Goal: Find contact information: Find contact information

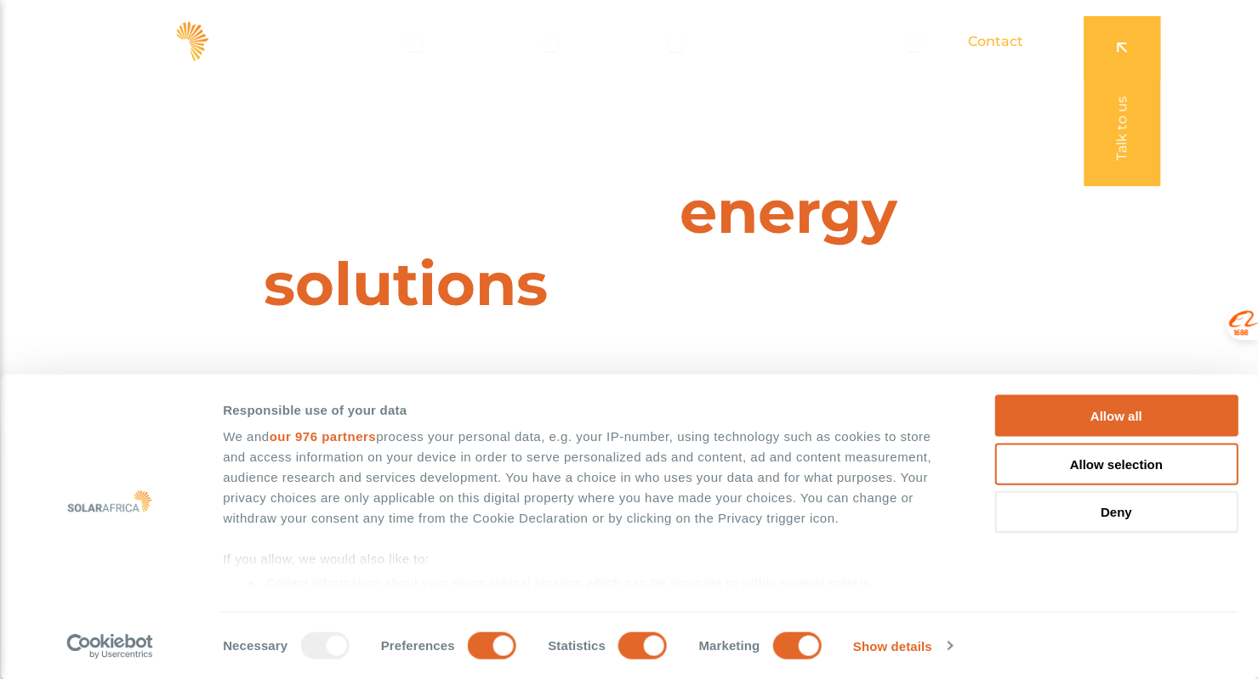
click at [1005, 36] on span "Contact" at bounding box center [995, 41] width 55 height 20
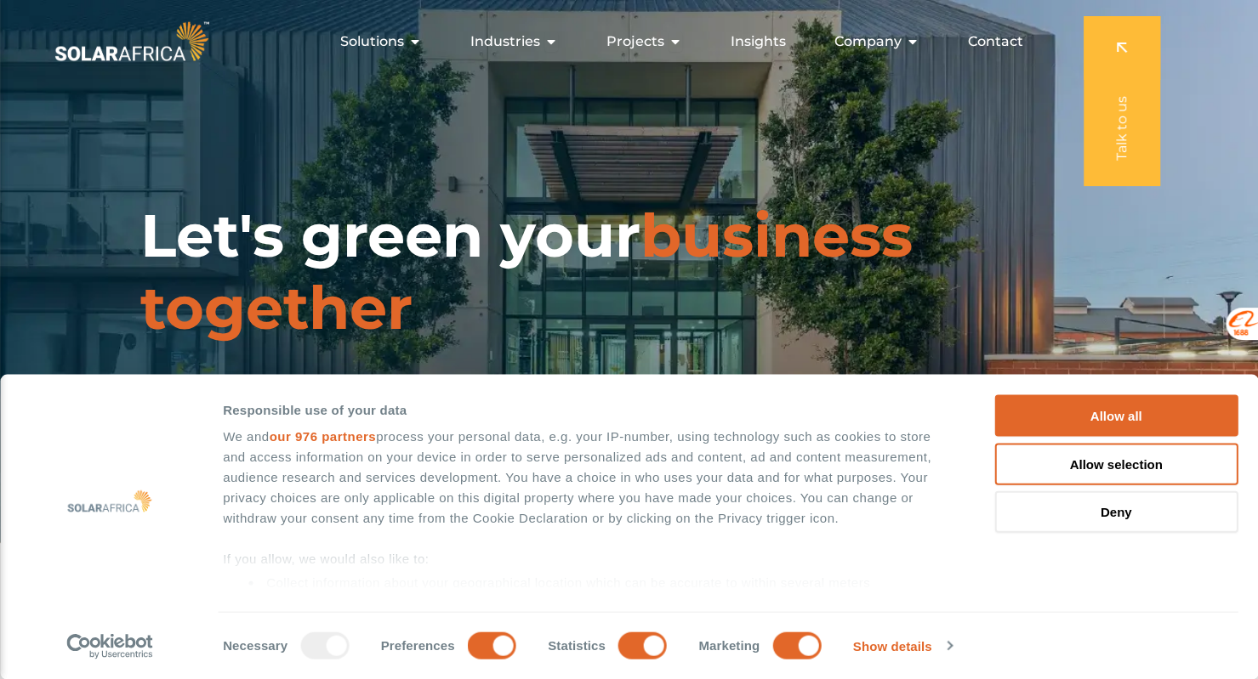
click at [1000, 41] on span "Contact" at bounding box center [995, 41] width 55 height 20
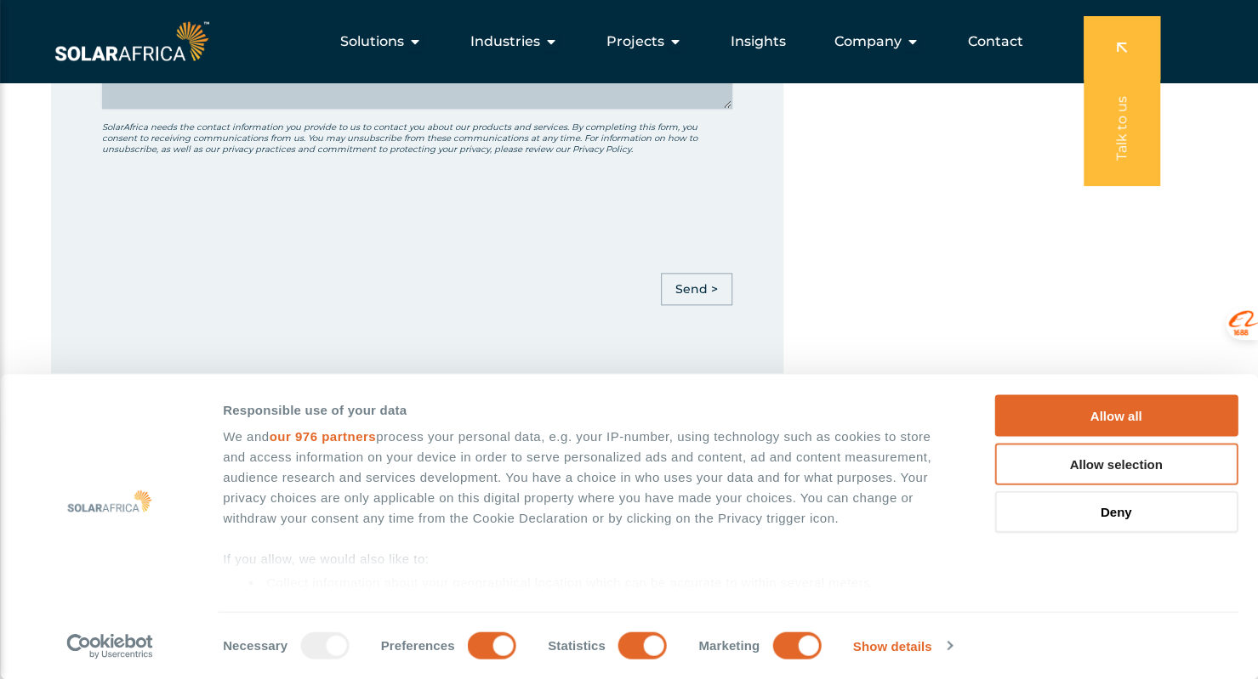
scroll to position [1107, 0]
click at [1119, 469] on button "Allow selection" at bounding box center [1115, 464] width 243 height 42
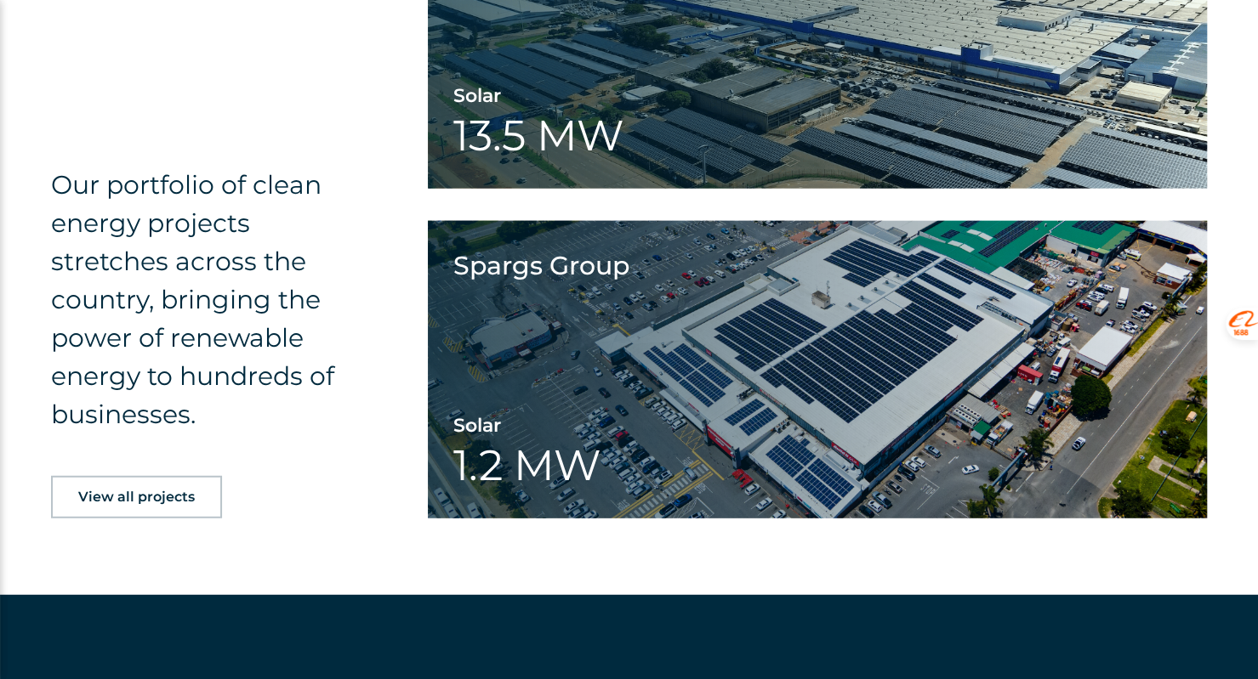
scroll to position [2807, 0]
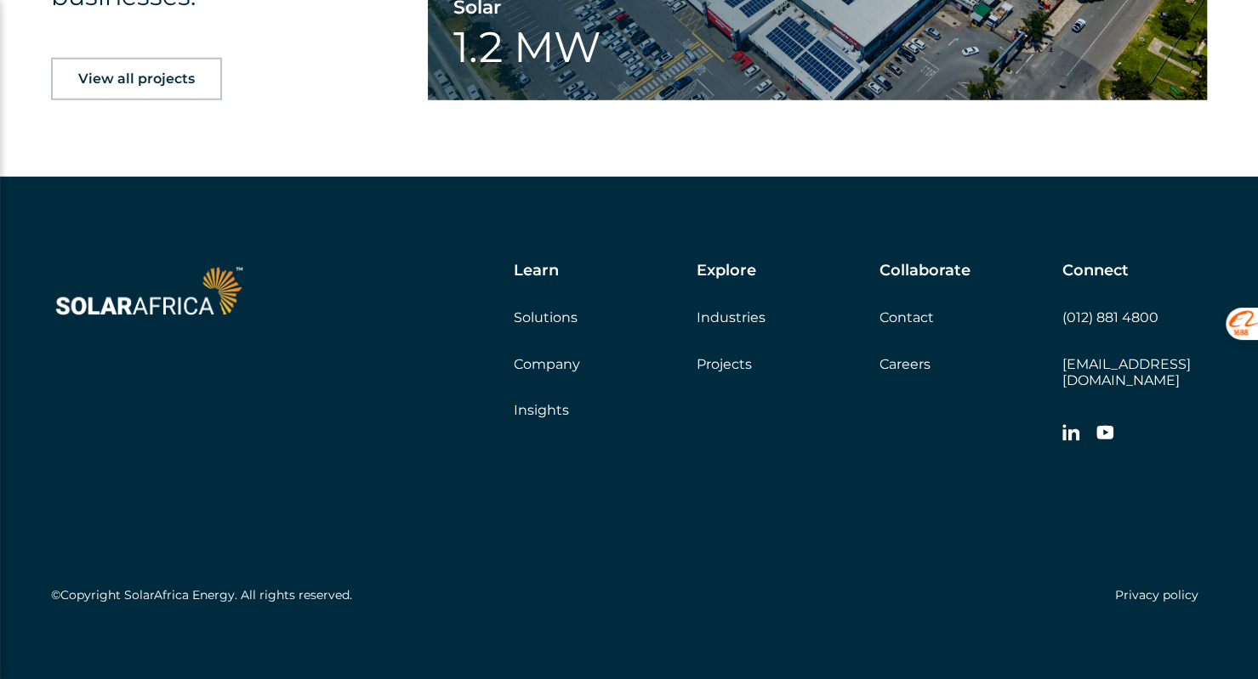
click at [912, 316] on link "Contact" at bounding box center [906, 318] width 54 height 16
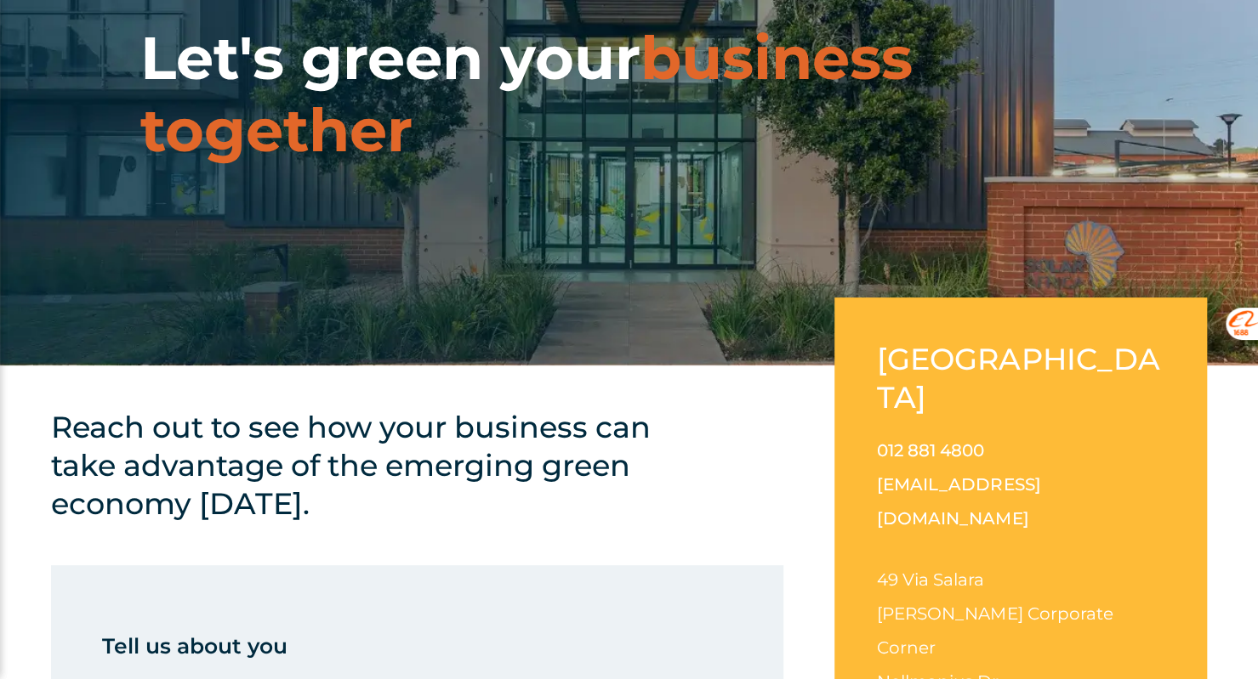
scroll to position [236, 0]
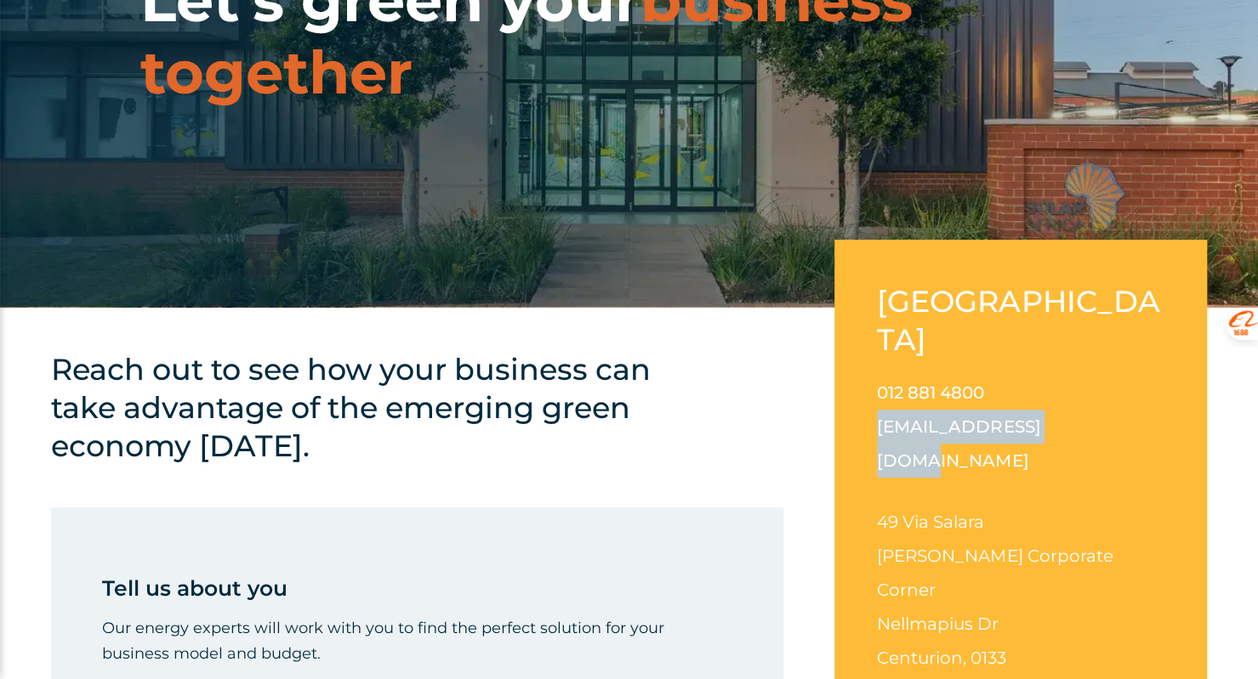
drag, startPoint x: 874, startPoint y: 384, endPoint x: 1063, endPoint y: 387, distance: 188.8
click at [1063, 387] on div "South Africa 012 881 4800 info@solarafrica.com 49 Via Salara Irene Corporate Co…" at bounding box center [1020, 492] width 372 height 505
copy link "[EMAIL_ADDRESS][DOMAIN_NAME]"
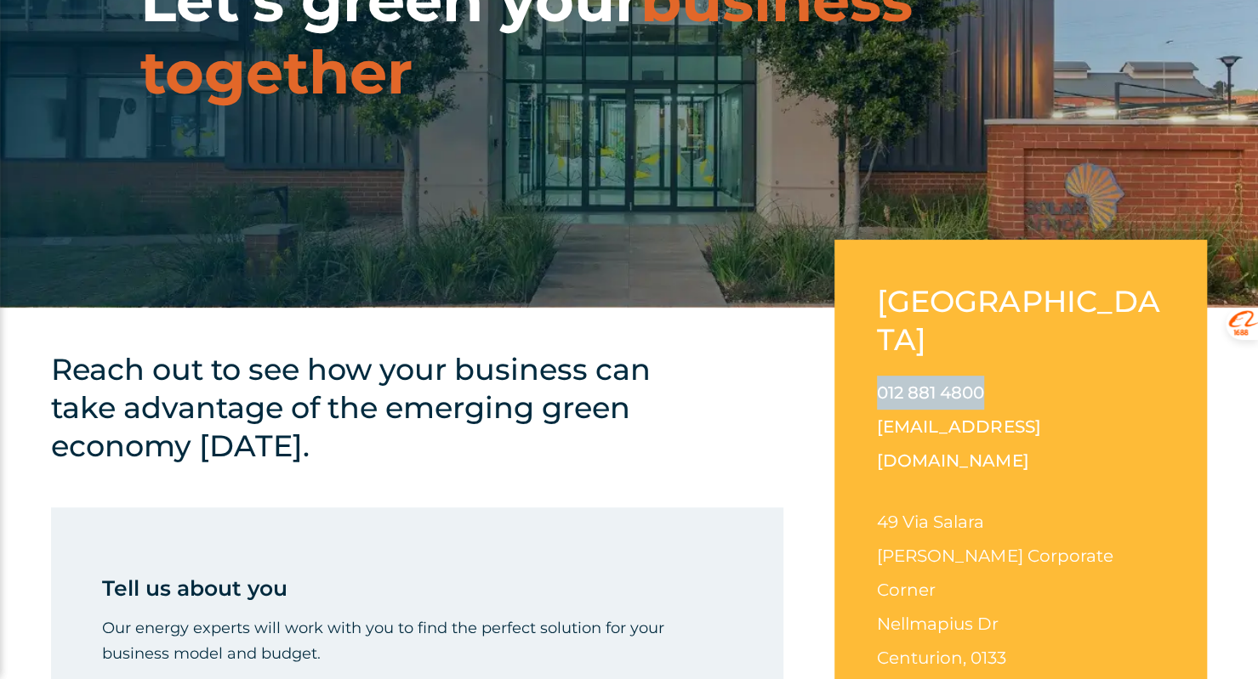
drag, startPoint x: 875, startPoint y: 351, endPoint x: 988, endPoint y: 348, distance: 113.2
click at [988, 348] on div "South Africa 012 881 4800 info@solarafrica.com 49 Via Salara Irene Corporate Co…" at bounding box center [1020, 492] width 372 height 505
copy link "012 881 4800"
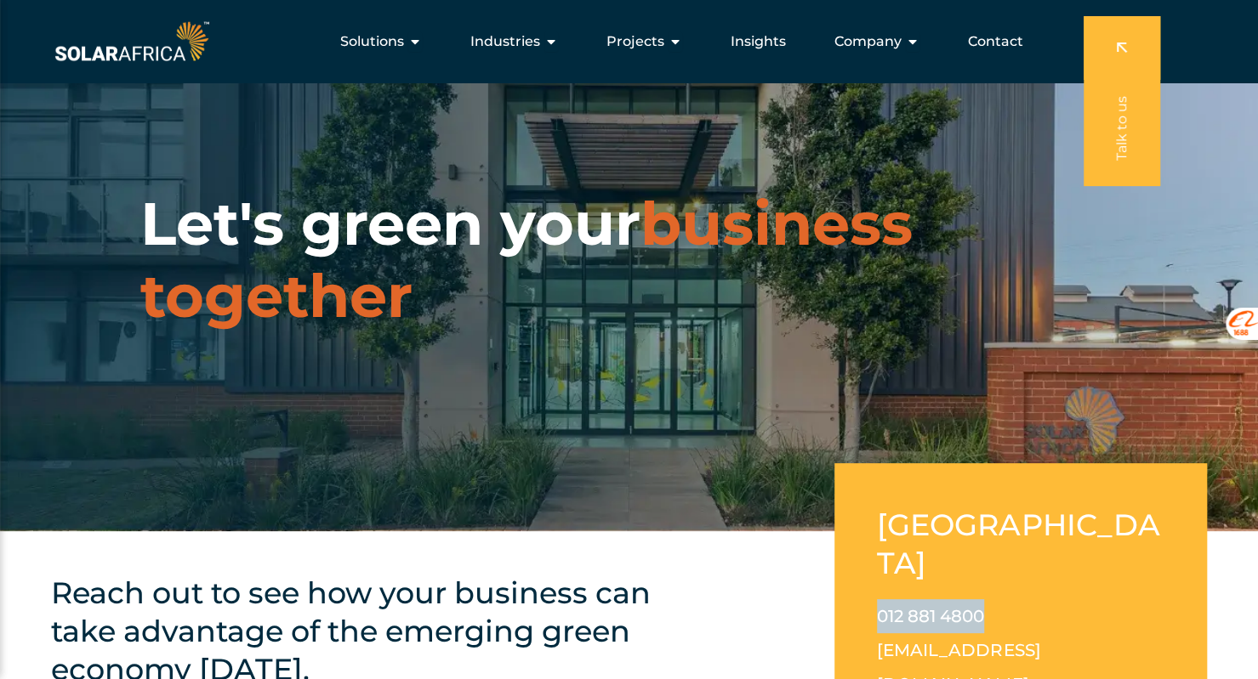
scroll to position [0, 0]
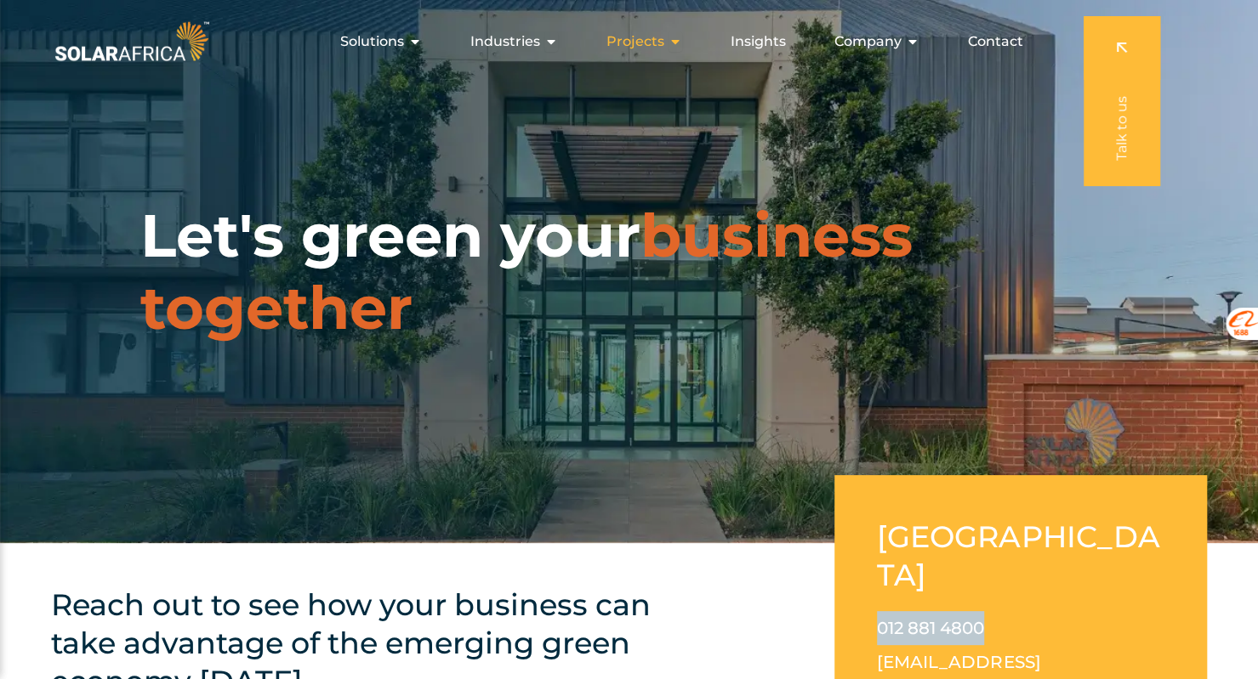
click at [628, 55] on div "Projects Close Projects Open Projects" at bounding box center [644, 42] width 103 height 34
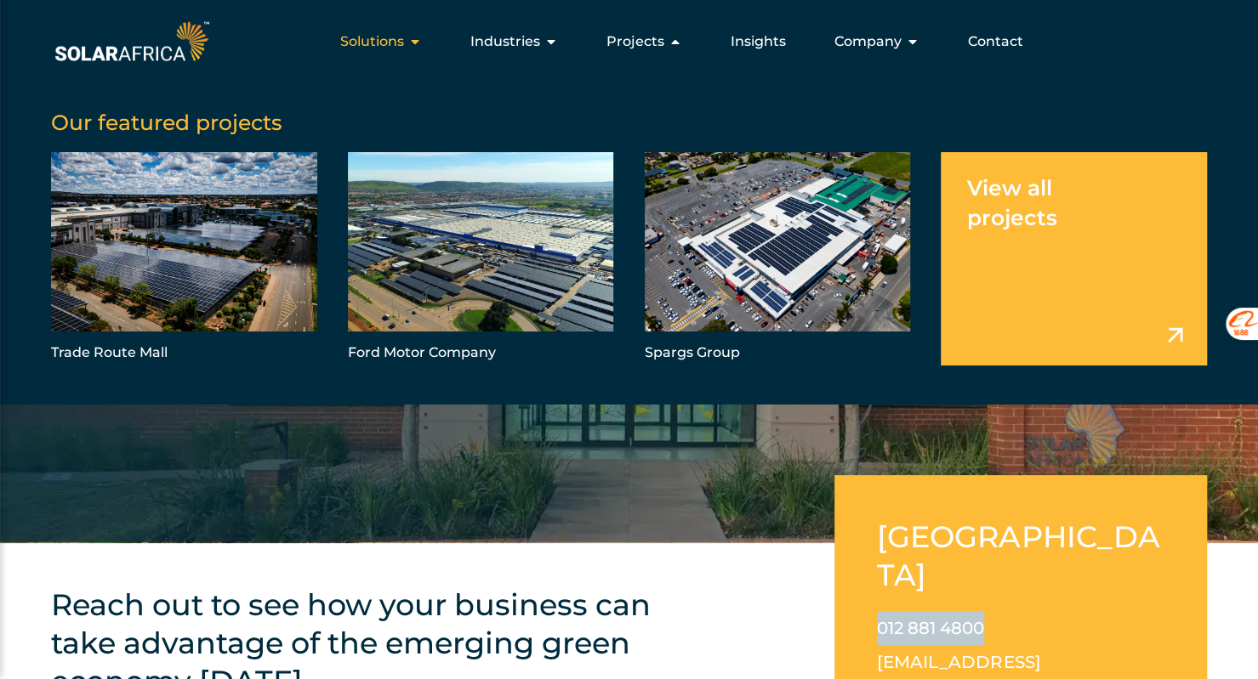
click at [391, 33] on span "Solutions" at bounding box center [372, 41] width 64 height 20
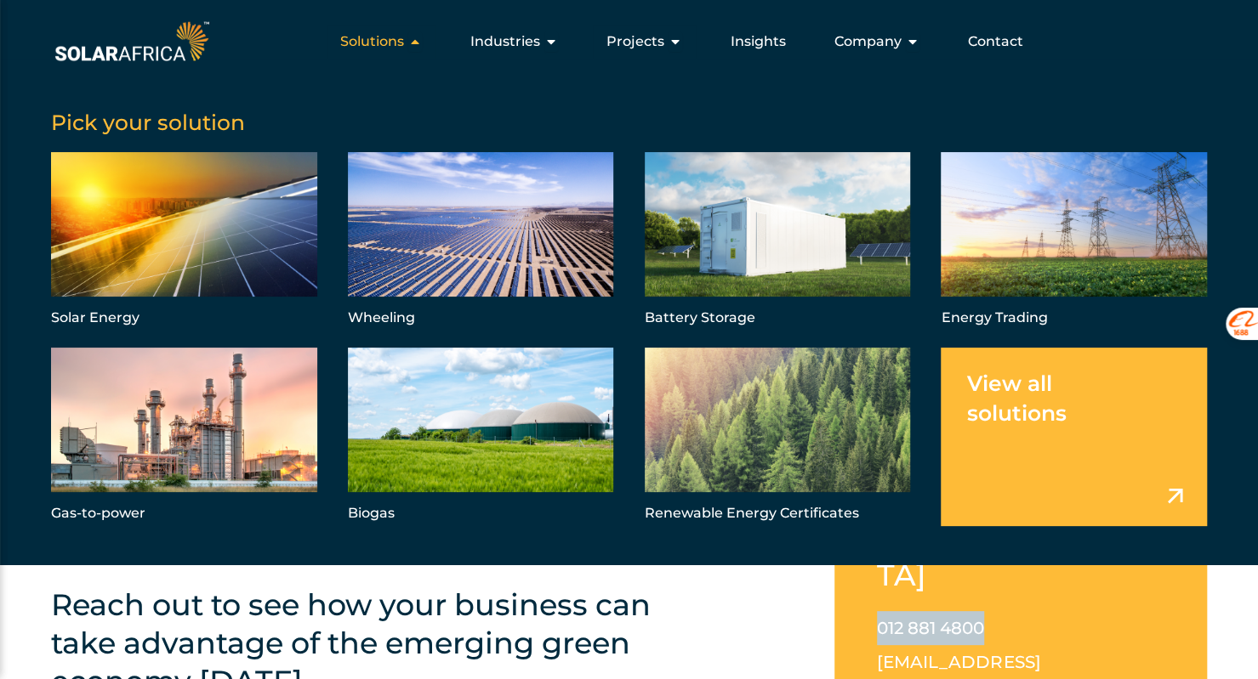
click at [391, 33] on span "Solutions" at bounding box center [372, 41] width 64 height 20
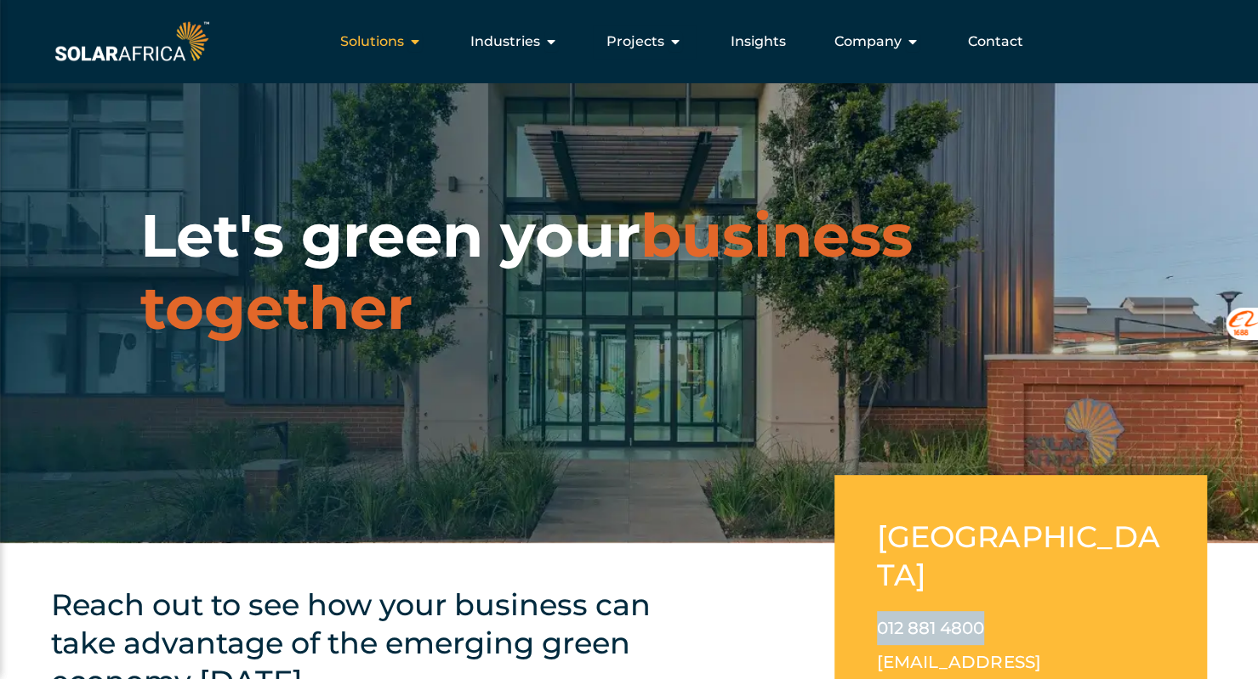
click at [408, 51] on div "Solutions Close Solutions Open Solutions" at bounding box center [381, 42] width 109 height 34
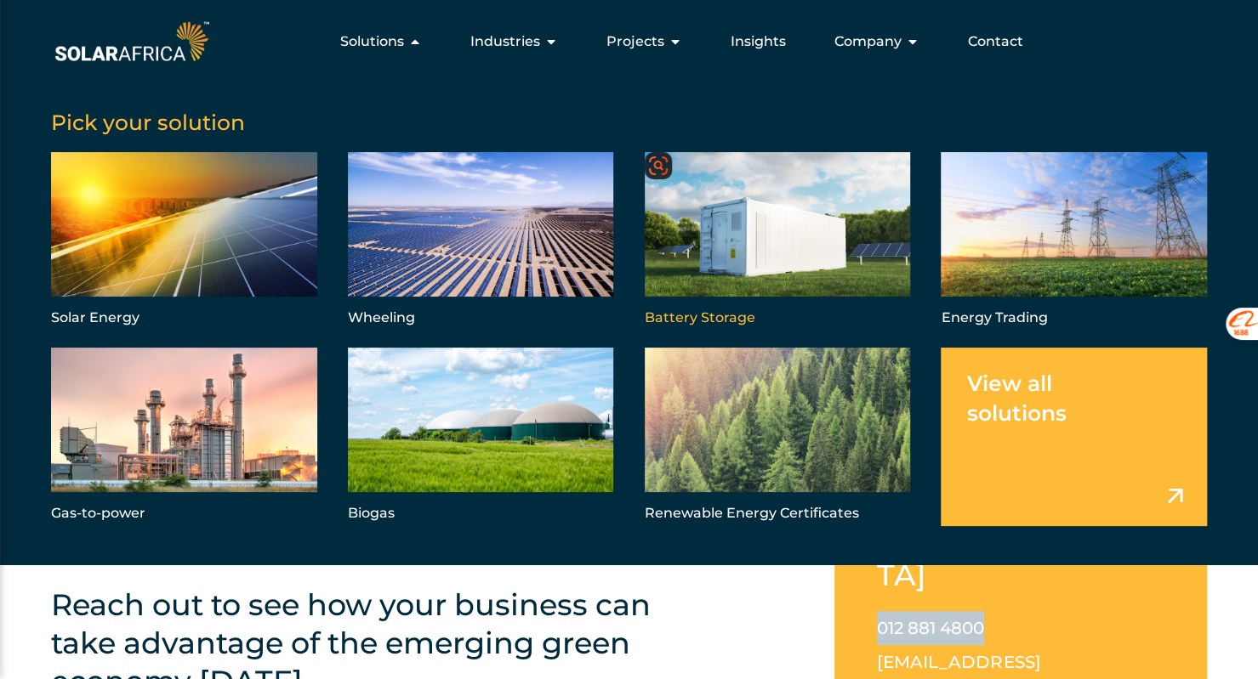
click at [736, 244] on link "Menu" at bounding box center [778, 241] width 266 height 179
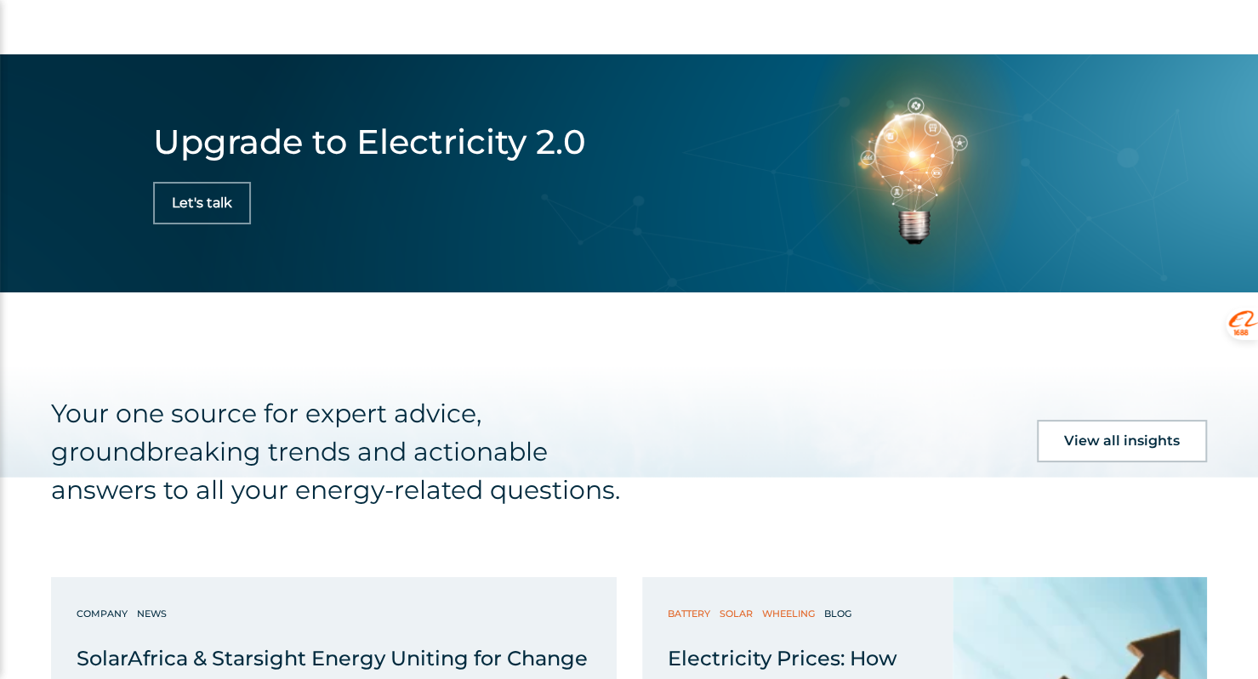
scroll to position [3629, 0]
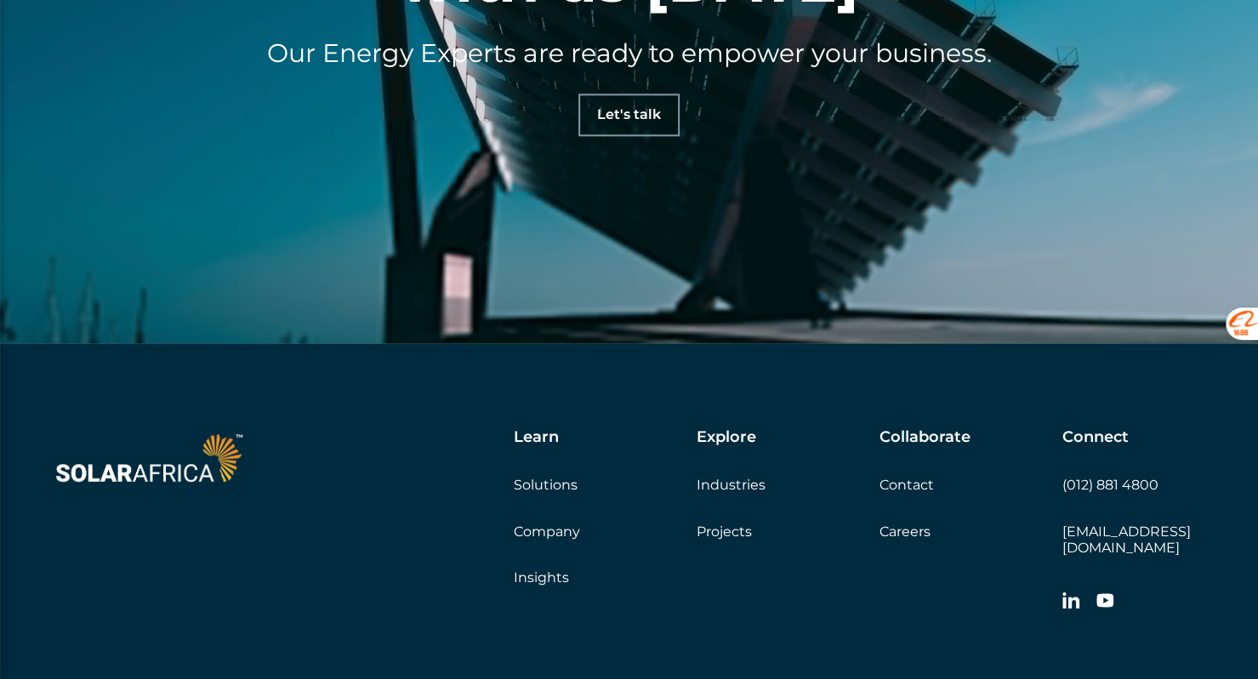
scroll to position [5159, 0]
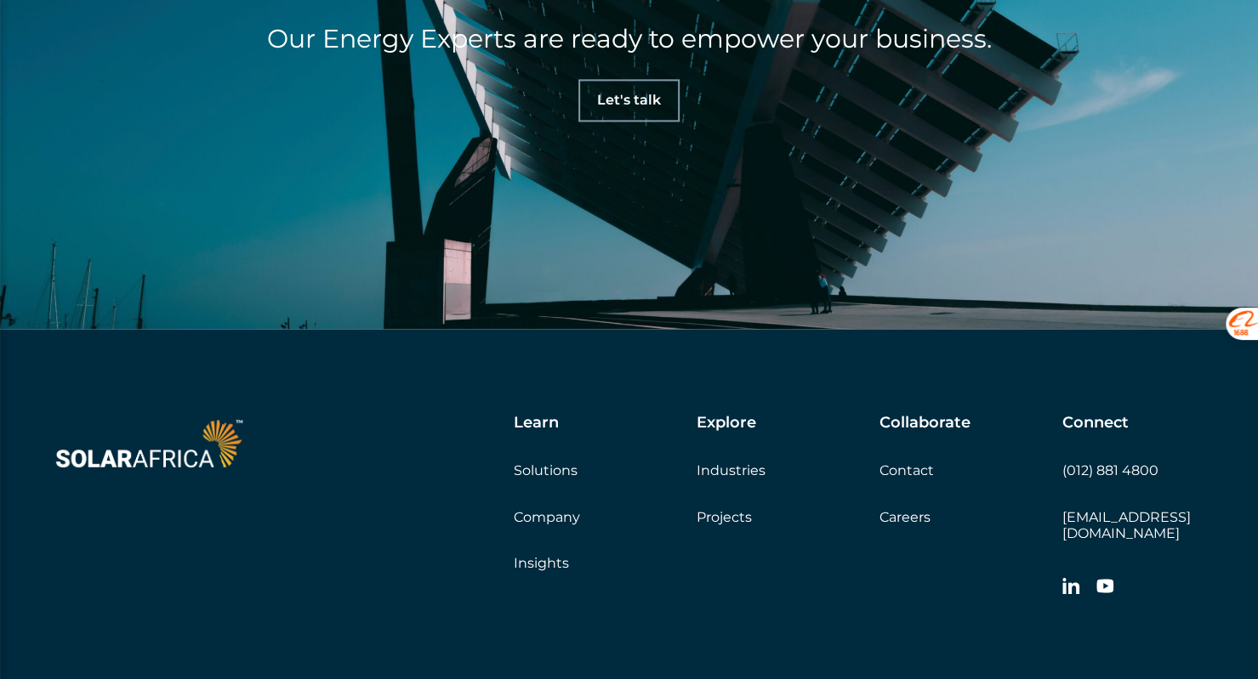
click at [1072, 577] on icon at bounding box center [1070, 585] width 17 height 16
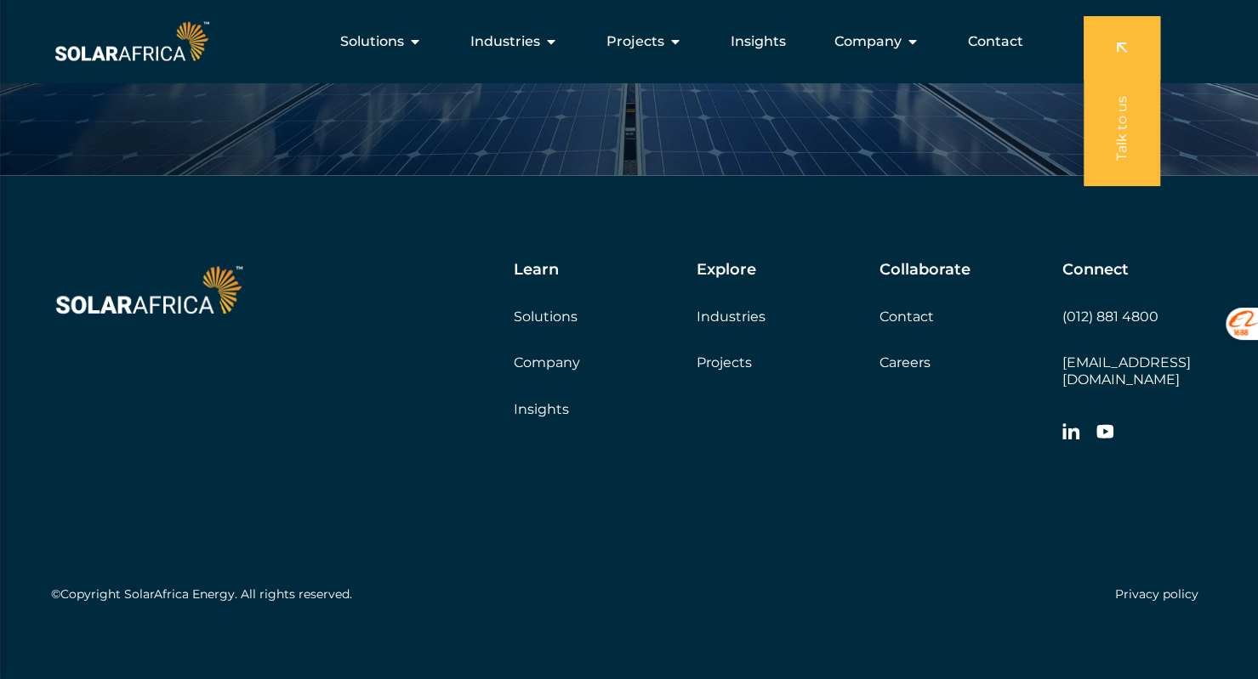
scroll to position [5384, 0]
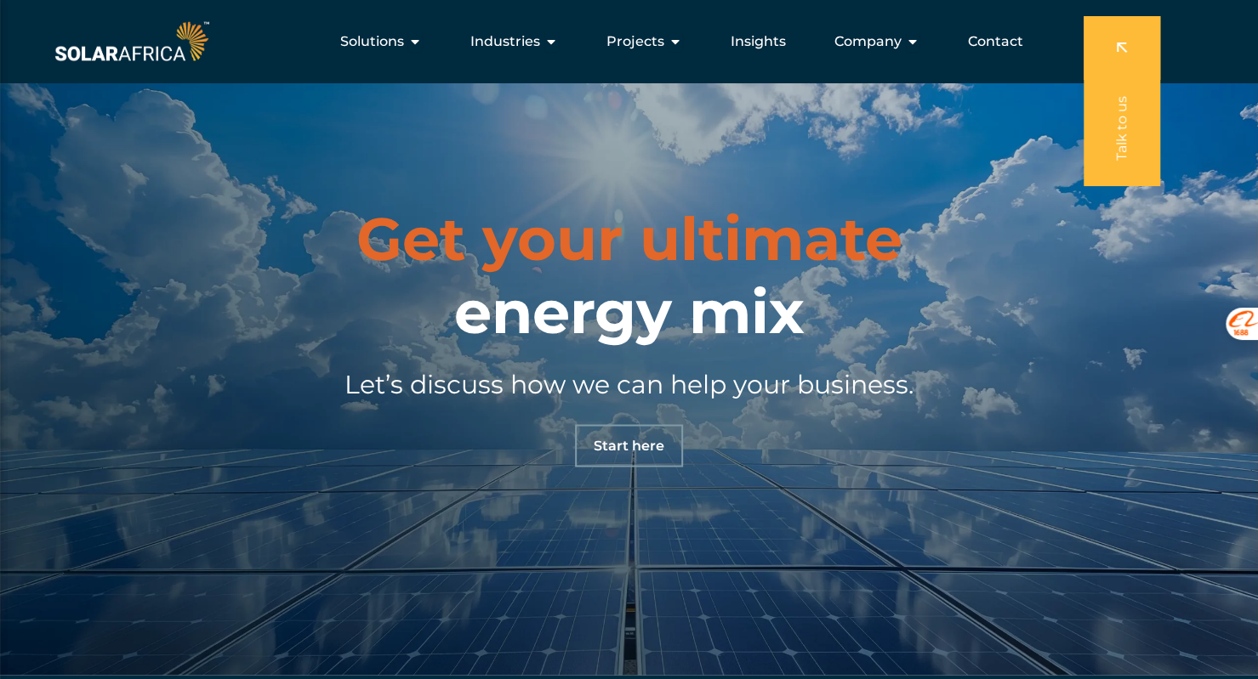
click at [1250, 584] on div "Get your ultimate energy mix Let’s discuss how we can help your business. Start…" at bounding box center [629, 335] width 1258 height 679
click at [984, 41] on span "Contact" at bounding box center [995, 41] width 55 height 20
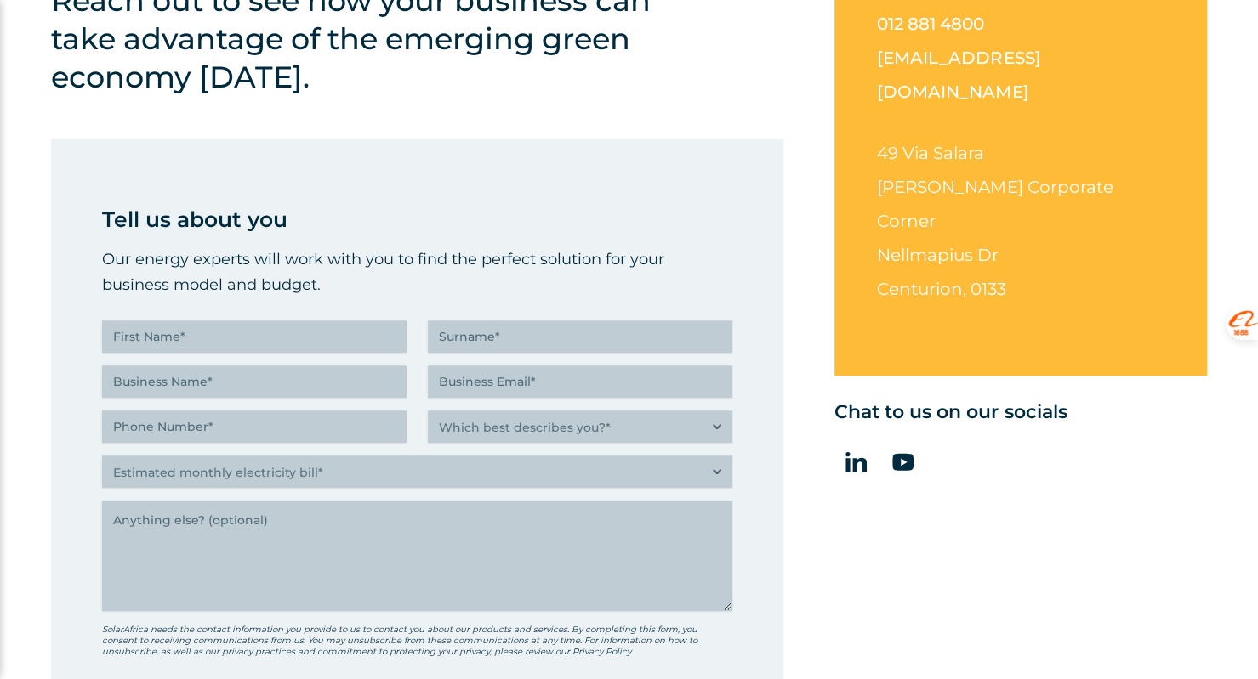
scroll to position [711, 0]
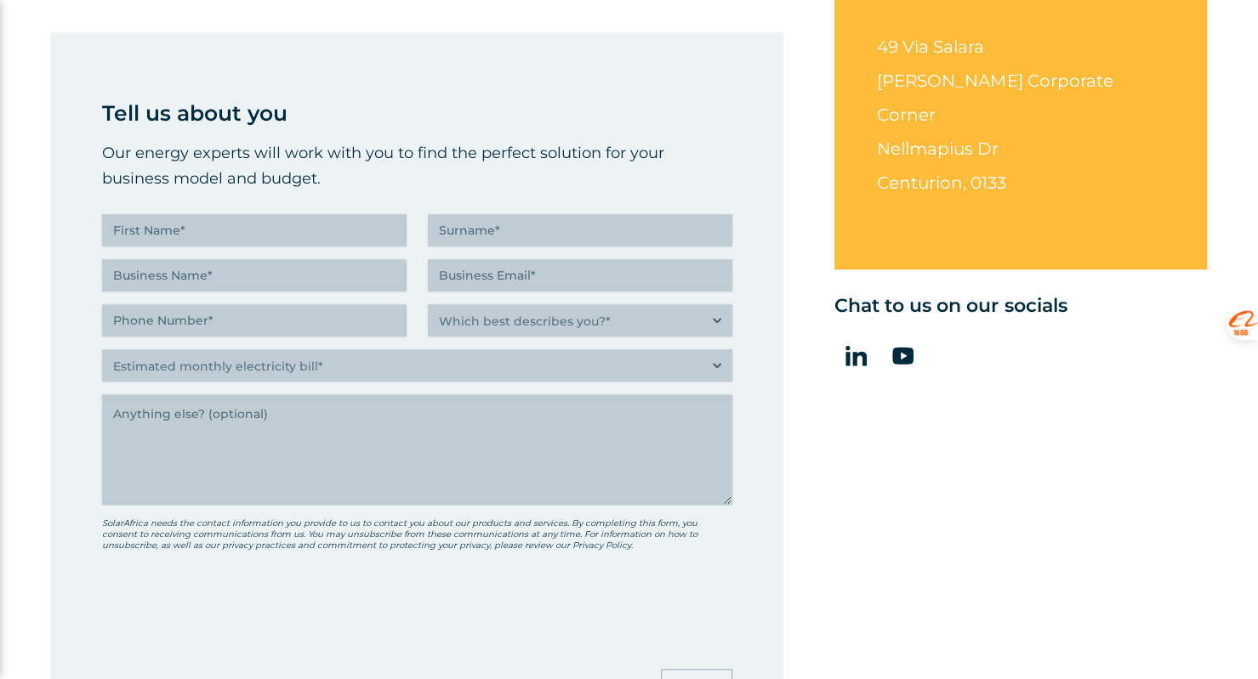
click at [794, 212] on div "Reach out to see how your business can take advantage of the emerging green eco…" at bounding box center [629, 300] width 1258 height 937
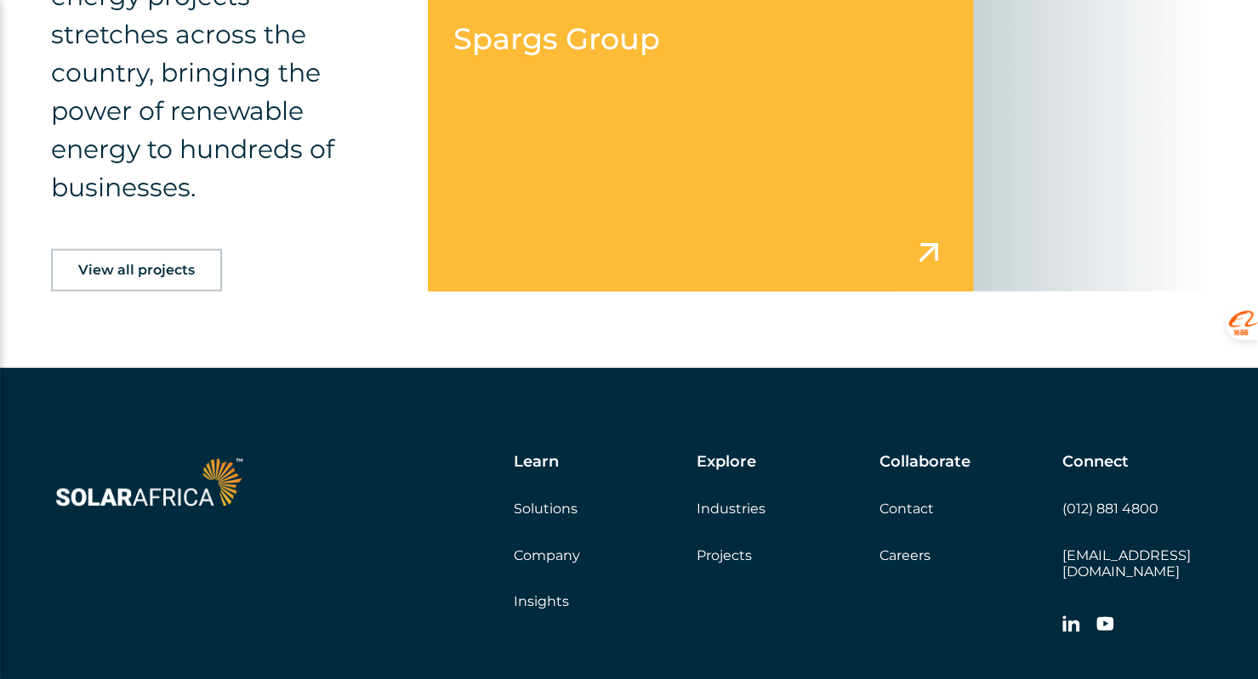
scroll to position [2807, 0]
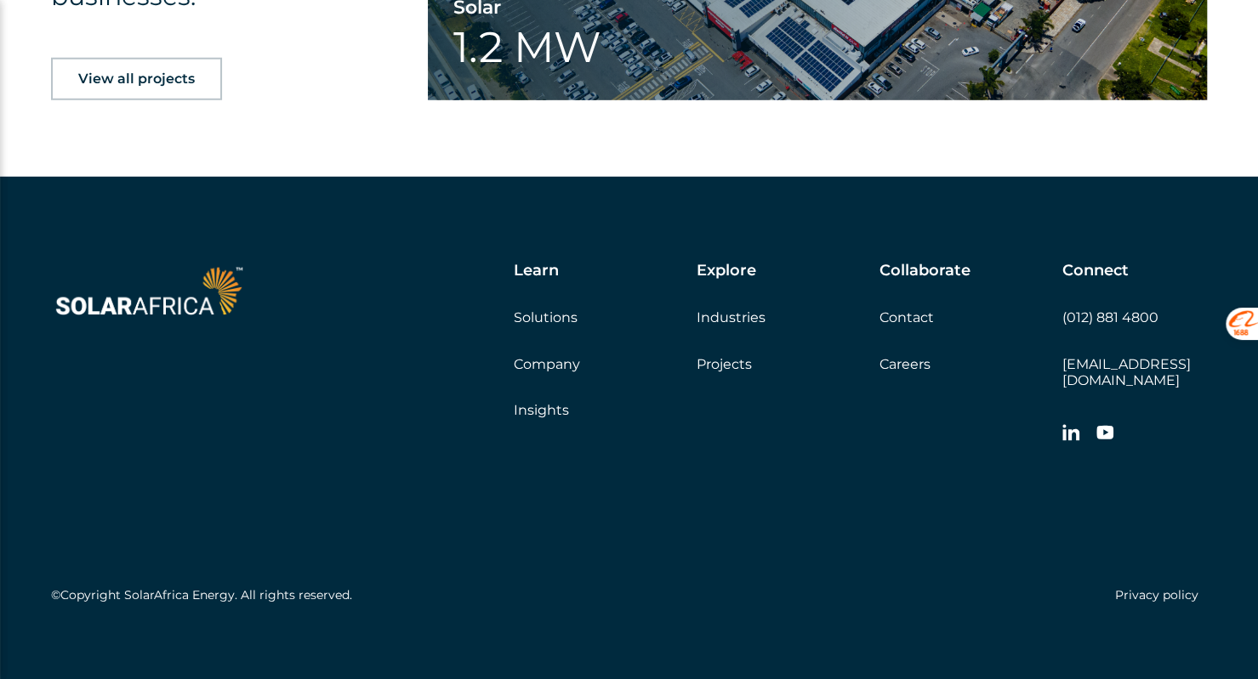
click at [903, 264] on h5 "Collaborate" at bounding box center [924, 271] width 91 height 19
click at [903, 279] on h5 "Collaborate" at bounding box center [924, 271] width 91 height 19
